Goal: Task Accomplishment & Management: Manage account settings

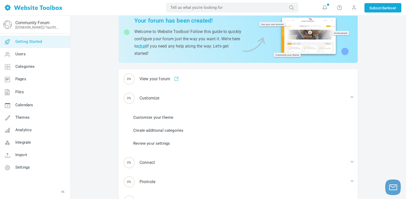
scroll to position [58, 0]
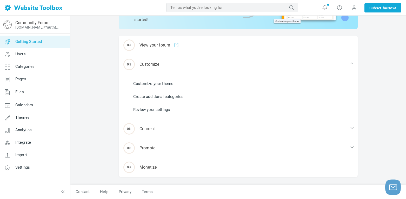
click at [28, 43] on span "Getting Started" at bounding box center [28, 41] width 26 height 5
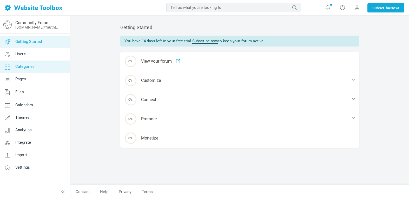
click at [25, 67] on span "Categories" at bounding box center [24, 66] width 19 height 5
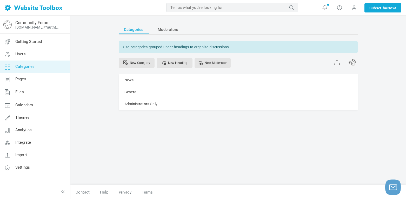
click at [224, 9] on input "text" at bounding box center [232, 7] width 132 height 9
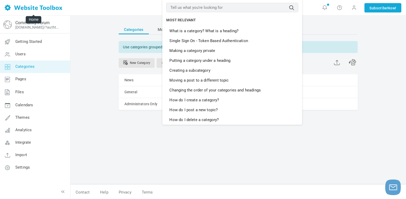
click at [8, 6] on img at bounding box center [34, 8] width 58 height 6
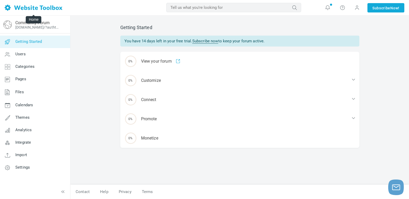
click at [29, 8] on img at bounding box center [34, 8] width 58 height 6
click at [327, 5] on icon at bounding box center [327, 7] width 5 height 5
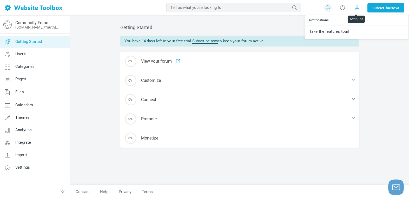
click at [356, 8] on span at bounding box center [356, 7] width 5 height 5
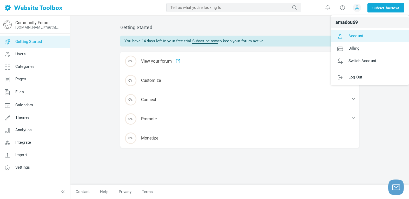
click at [354, 37] on span "Account" at bounding box center [355, 35] width 15 height 5
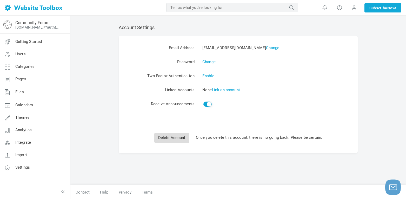
click at [177, 139] on link "Delete Account" at bounding box center [171, 138] width 35 height 10
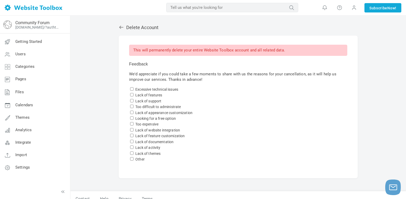
click at [132, 107] on input "Too difficult to administrate" at bounding box center [131, 106] width 3 height 3
checkbox input "true"
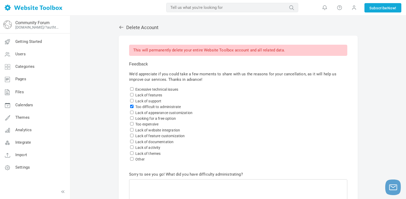
click at [368, 144] on div "Delete Account This will permanently delete your entire Website Toolbox account…" at bounding box center [238, 143] width 336 height 255
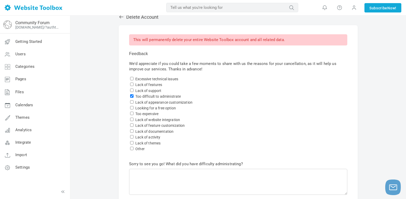
scroll to position [72, 0]
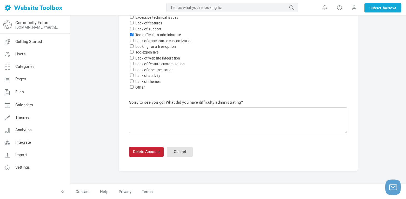
click at [149, 152] on button "Delete Account" at bounding box center [146, 152] width 35 height 10
